Goal: Information Seeking & Learning: Find specific fact

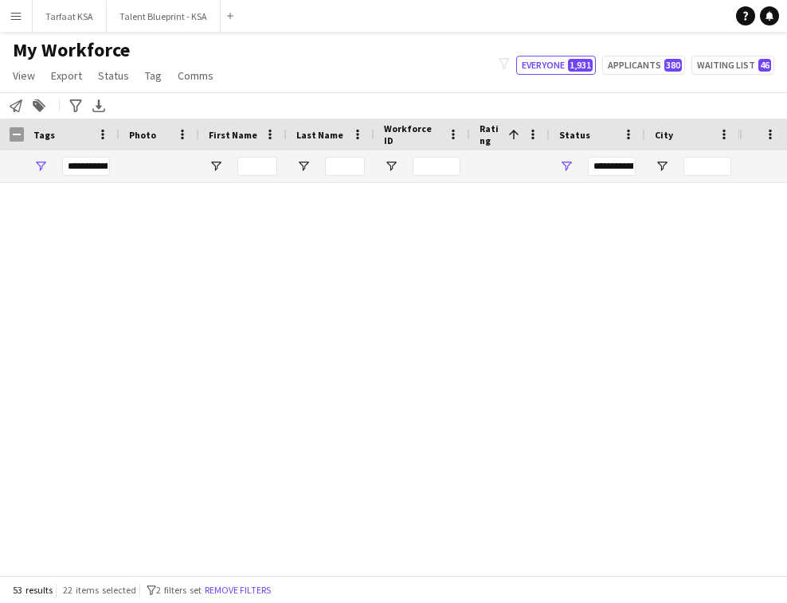
scroll to position [1970, 0]
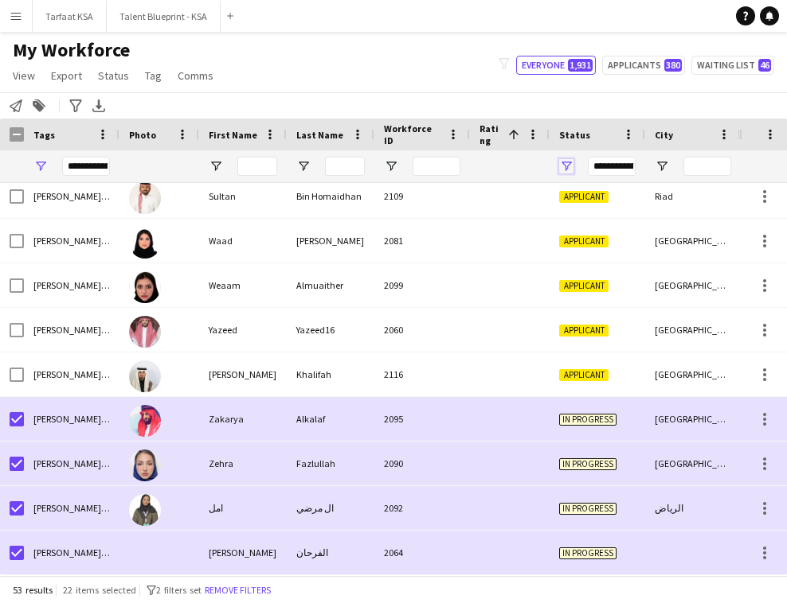
click at [570, 162] on span "Open Filter Menu" at bounding box center [566, 166] width 14 height 14
click at [36, 167] on span "Open Filter Menu" at bounding box center [40, 166] width 14 height 14
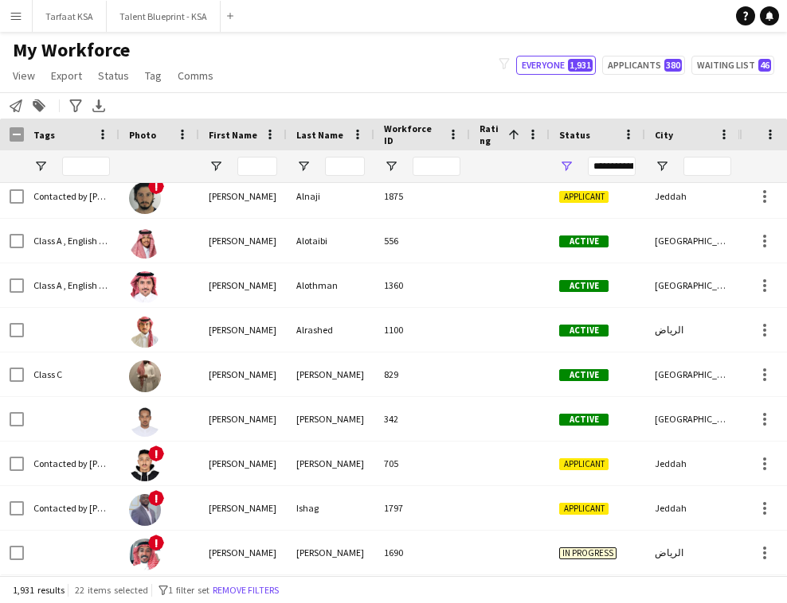
click at [346, 62] on div "My Workforce View Views Default view New view Update view Delete view Edit name…" at bounding box center [393, 65] width 787 height 54
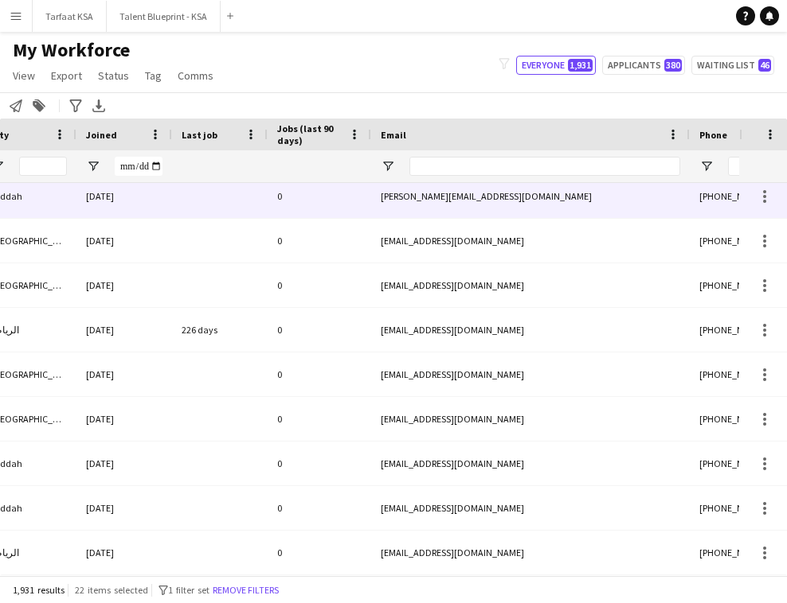
scroll to position [0, 0]
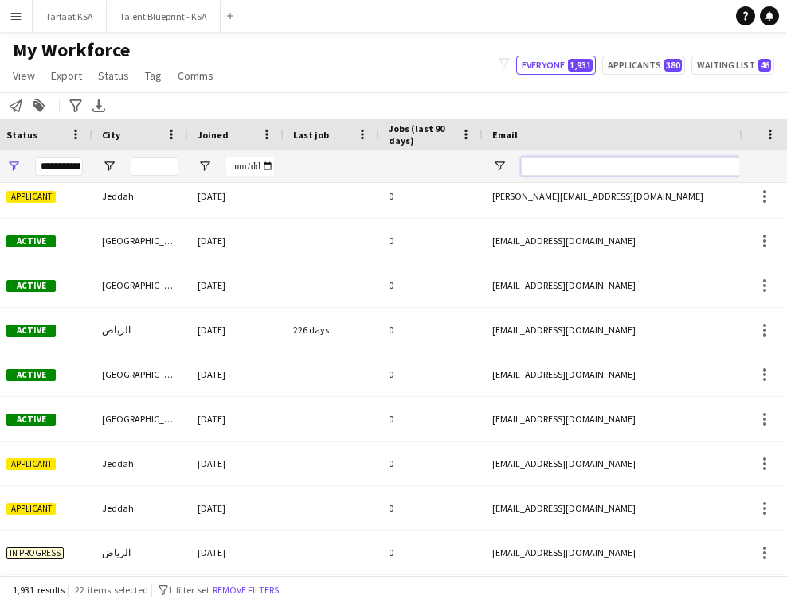
click at [590, 169] on input "Email Filter Input" at bounding box center [656, 166] width 271 height 19
paste input "**********"
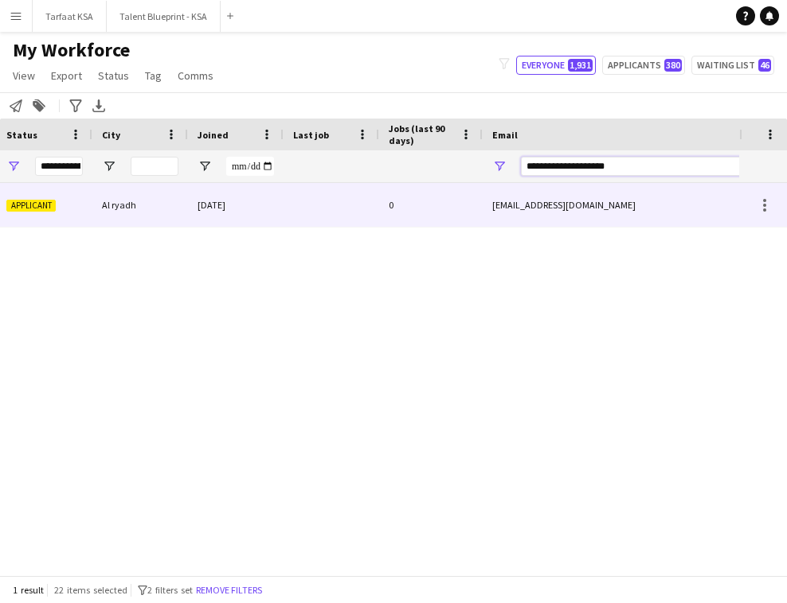
type input "**********"
click at [453, 197] on div "0" at bounding box center [430, 205] width 103 height 44
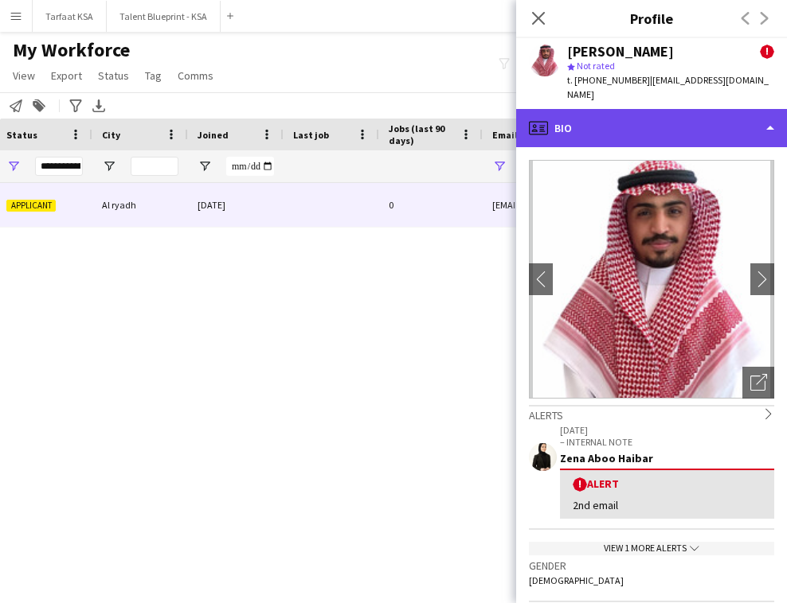
click at [670, 131] on div "profile Bio" at bounding box center [651, 128] width 271 height 38
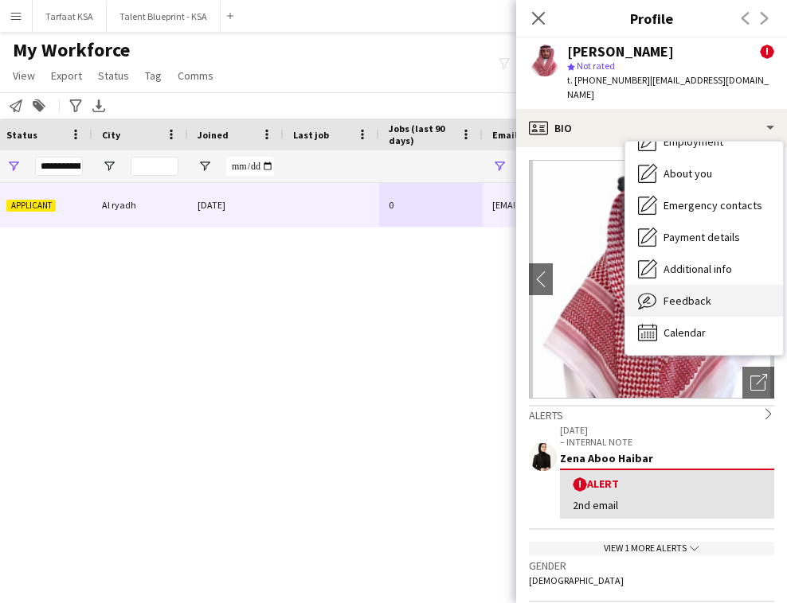
click at [705, 294] on span "Feedback" at bounding box center [687, 301] width 48 height 14
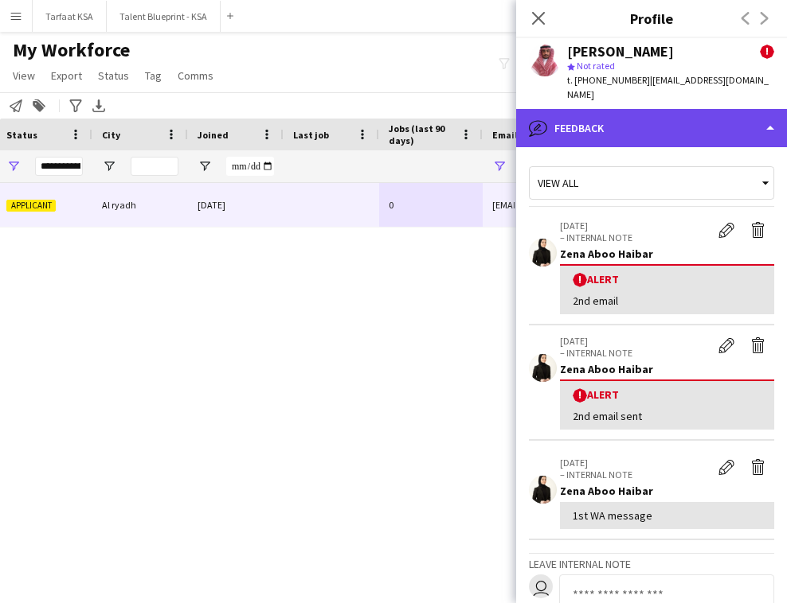
click at [696, 123] on div "bubble-pencil Feedback" at bounding box center [651, 128] width 271 height 38
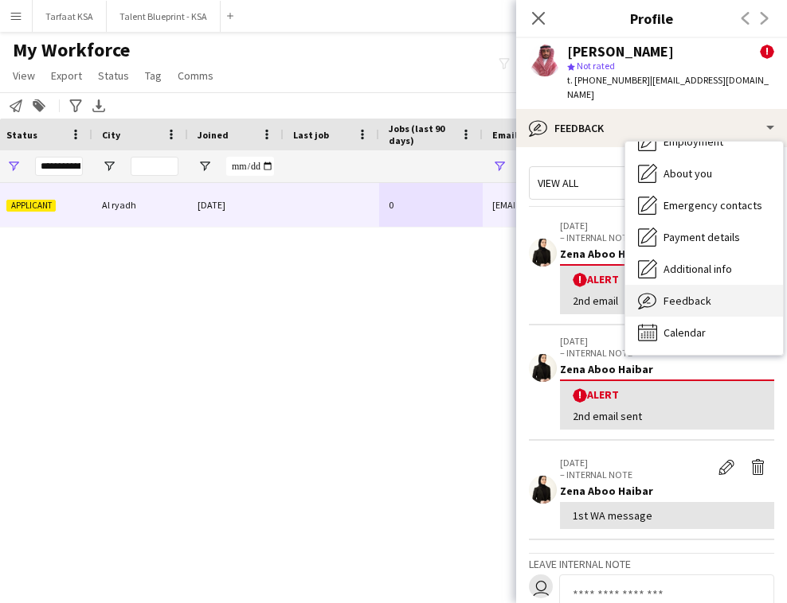
click at [724, 290] on div "Feedback Feedback" at bounding box center [704, 301] width 158 height 32
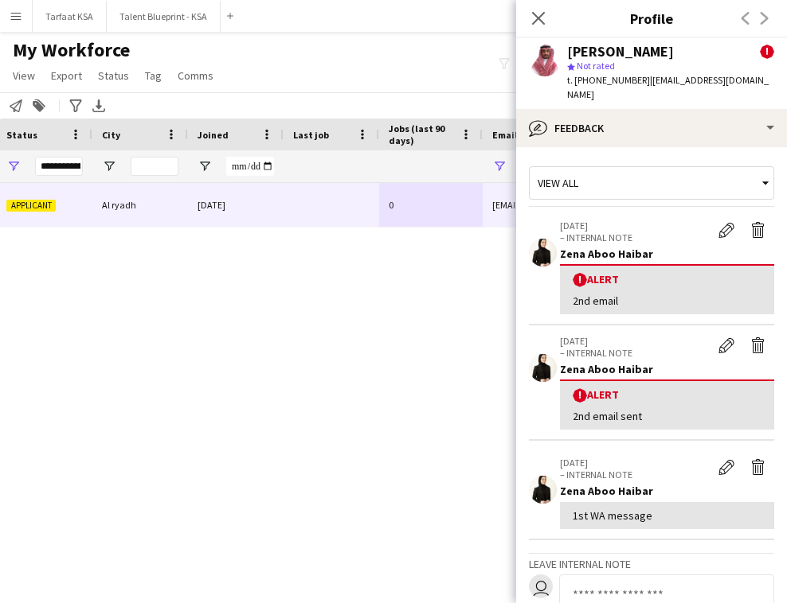
click at [696, 88] on div "[PERSON_NAME] ! star Not rated t. [PHONE_NUMBER] | [EMAIL_ADDRESS][DOMAIN_NAME]" at bounding box center [651, 73] width 271 height 71
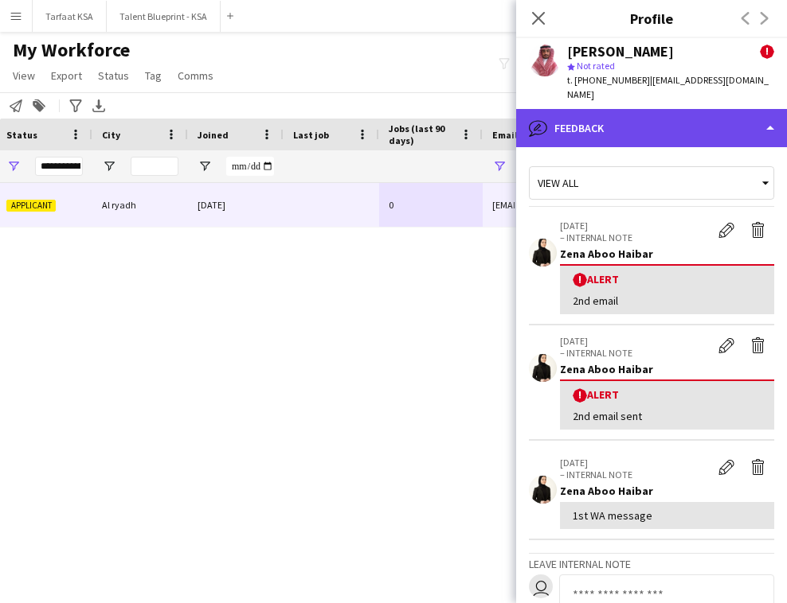
click at [696, 109] on div "bubble-pencil Feedback" at bounding box center [651, 128] width 271 height 38
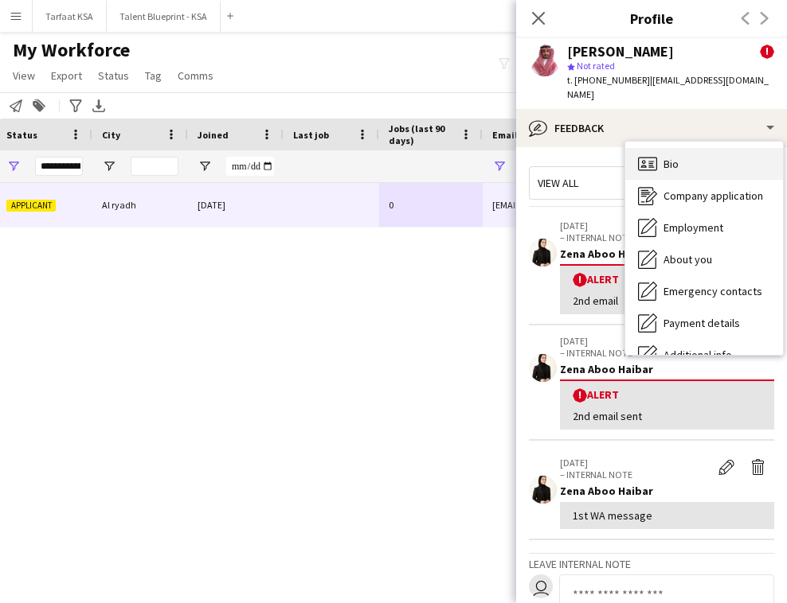
click at [713, 163] on div "Bio Bio" at bounding box center [704, 164] width 158 height 32
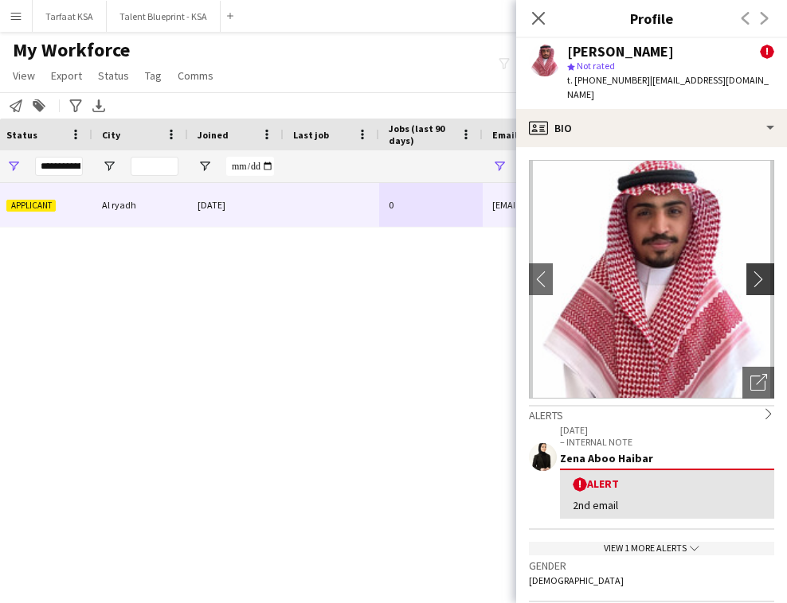
click at [761, 271] on app-icon "chevron-right" at bounding box center [762, 279] width 25 height 17
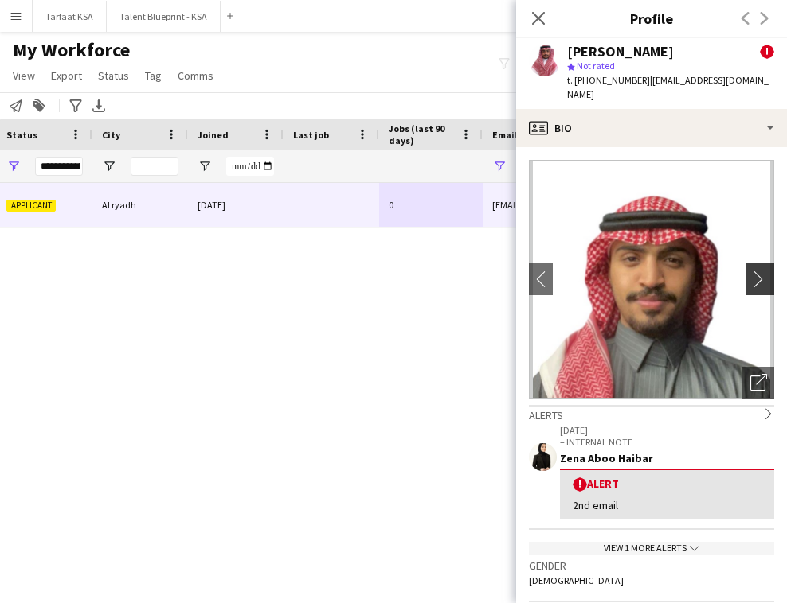
click at [760, 271] on app-icon "chevron-right" at bounding box center [762, 279] width 25 height 17
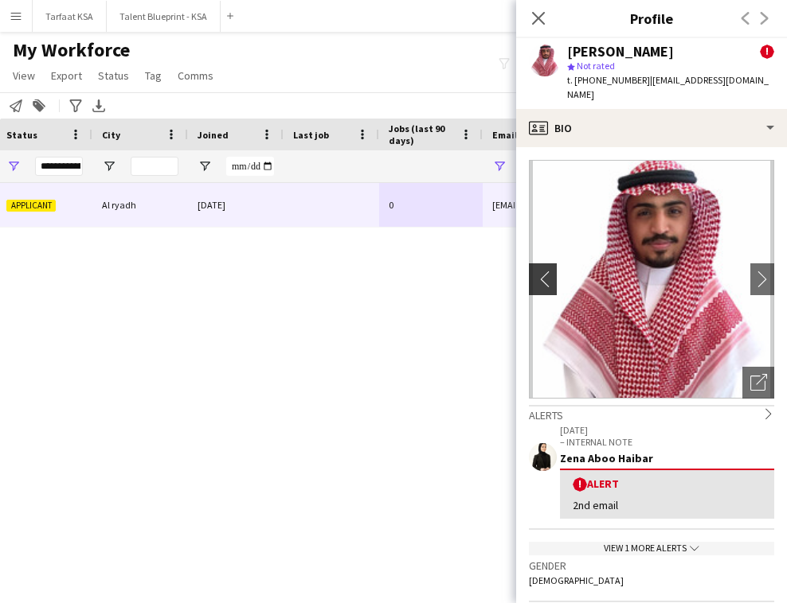
click at [545, 271] on app-icon "chevron-left" at bounding box center [541, 279] width 25 height 17
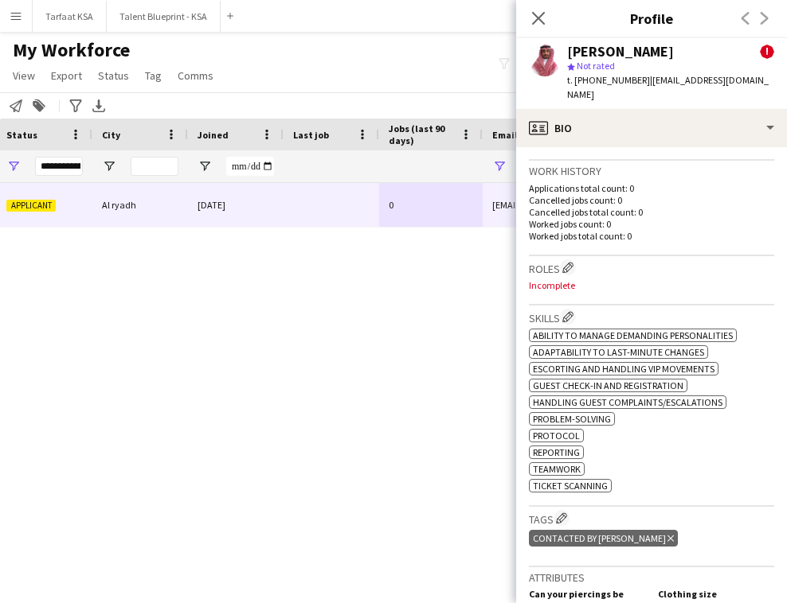
click at [510, 544] on div "1685 Applicant Al ryadh [DATE] 0 [EMAIL_ADDRESS][DOMAIN_NAME] [PHONE_NUMBER]" at bounding box center [369, 379] width 739 height 392
click at [421, 285] on div "1685 Applicant Al ryadh [DATE] 0 [EMAIL_ADDRESS][DOMAIN_NAME] [PHONE_NUMBER]" at bounding box center [369, 379] width 739 height 392
click at [497, 299] on div "1685 Applicant Al ryadh [DATE] 0 [EMAIL_ADDRESS][DOMAIN_NAME] [PHONE_NUMBER]" at bounding box center [369, 379] width 739 height 392
click at [680, 282] on div "Roles Edit crew company roles Incomplete" at bounding box center [651, 280] width 245 height 49
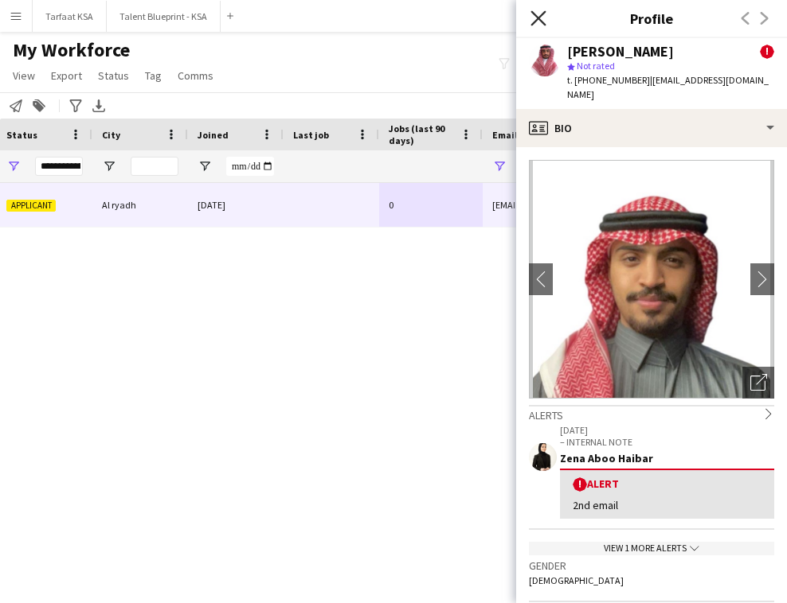
click at [539, 22] on icon "Close pop-in" at bounding box center [537, 17] width 15 height 15
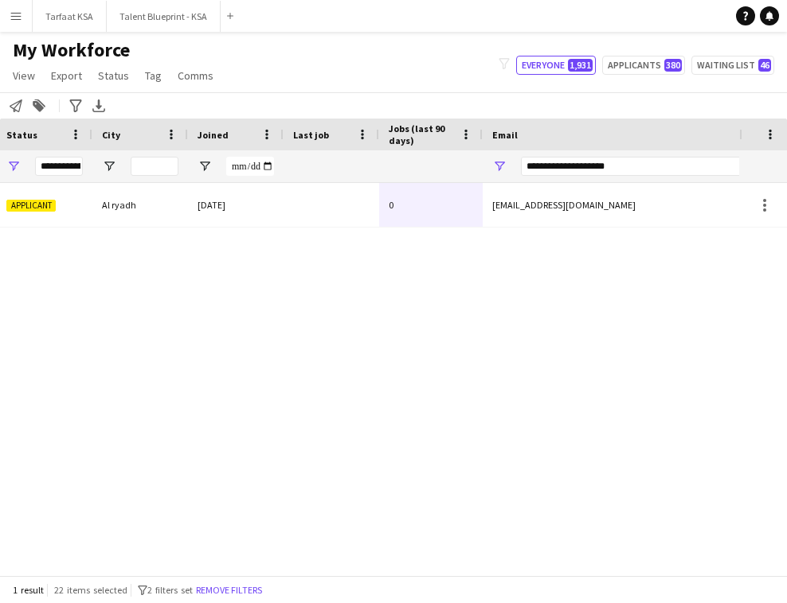
click at [341, 301] on div "1685 Applicant Al ryadh [DATE] 0 [EMAIL_ADDRESS][DOMAIN_NAME] [PHONE_NUMBER]" at bounding box center [369, 379] width 739 height 392
click at [633, 170] on input "**********" at bounding box center [656, 166] width 271 height 19
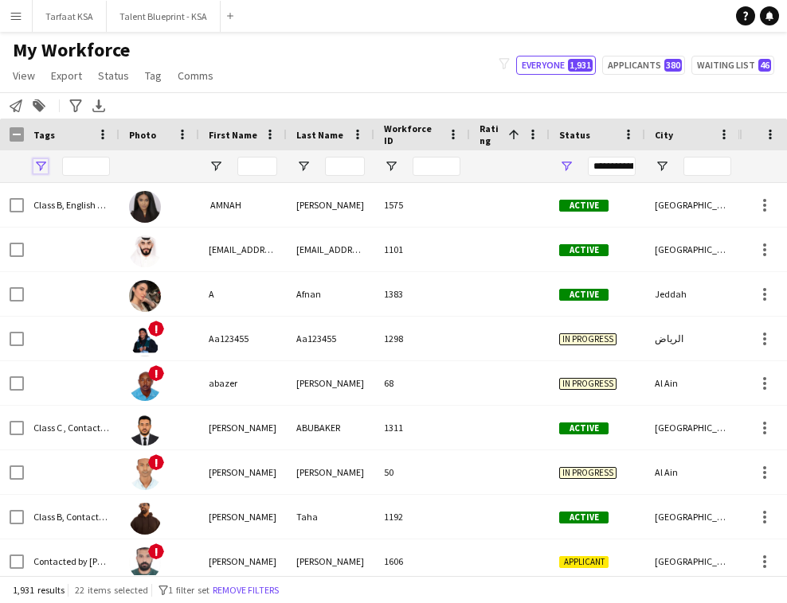
click at [39, 162] on span "Open Filter Menu" at bounding box center [40, 166] width 14 height 14
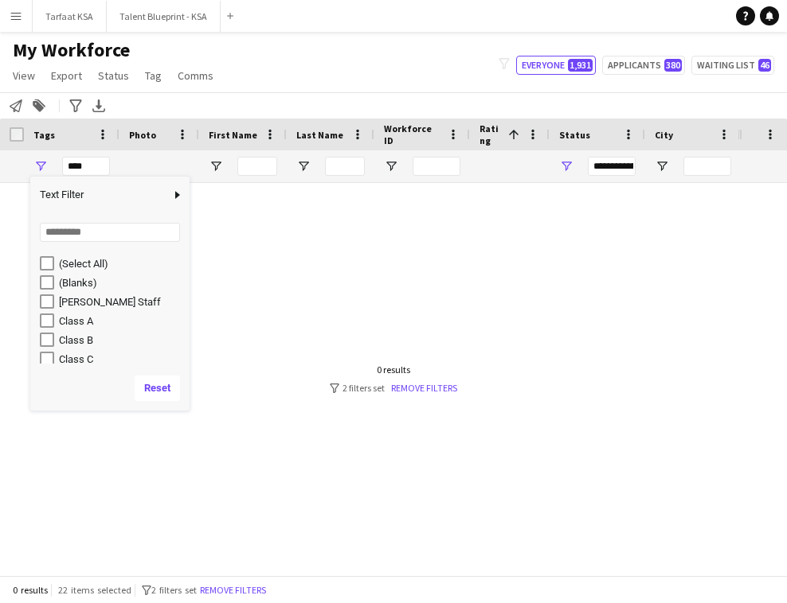
click at [54, 303] on div "[PERSON_NAME] Staff" at bounding box center [115, 301] width 150 height 19
type input "**********"
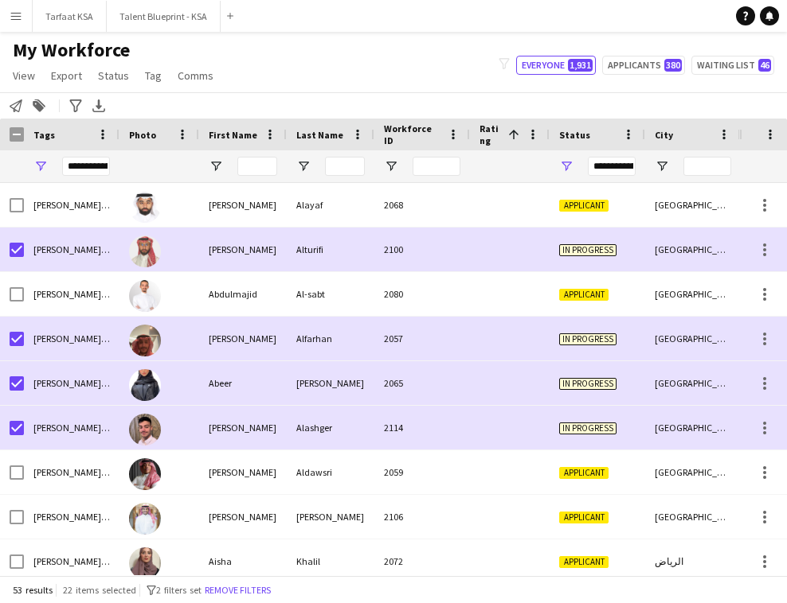
click at [298, 107] on div "Notify workforce Add to tag Search tags magnifier Add tag Advanced filters Adva…" at bounding box center [393, 105] width 787 height 26
click at [392, 92] on div "My Workforce View Views Default view New view Update view Delete view Edit name…" at bounding box center [393, 65] width 787 height 54
